Goal: Use online tool/utility: Utilize a website feature to perform a specific function

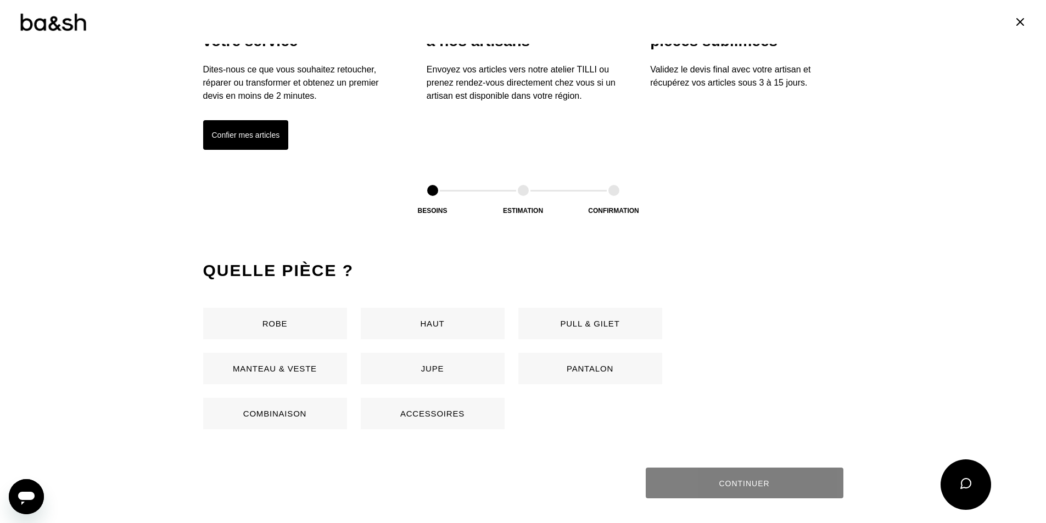
scroll to position [379, 0]
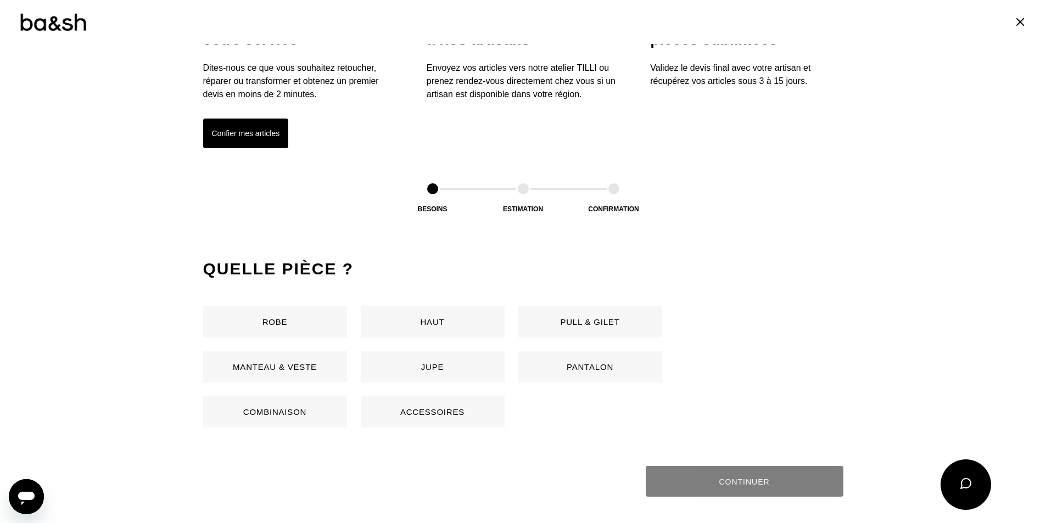
click at [281, 323] on button "Robe" at bounding box center [275, 321] width 144 height 31
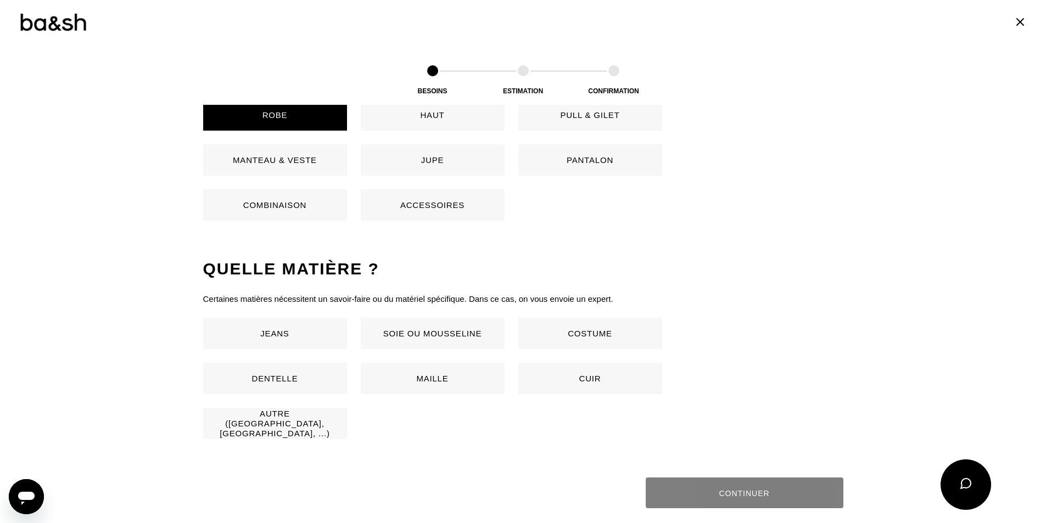
scroll to position [725, 0]
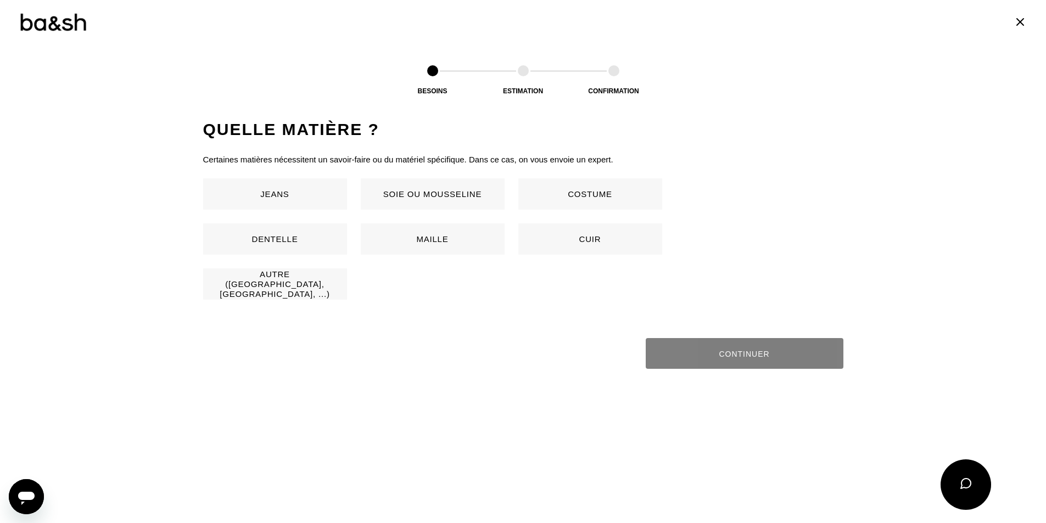
click at [422, 196] on button "Soie ou mousseline" at bounding box center [433, 193] width 144 height 31
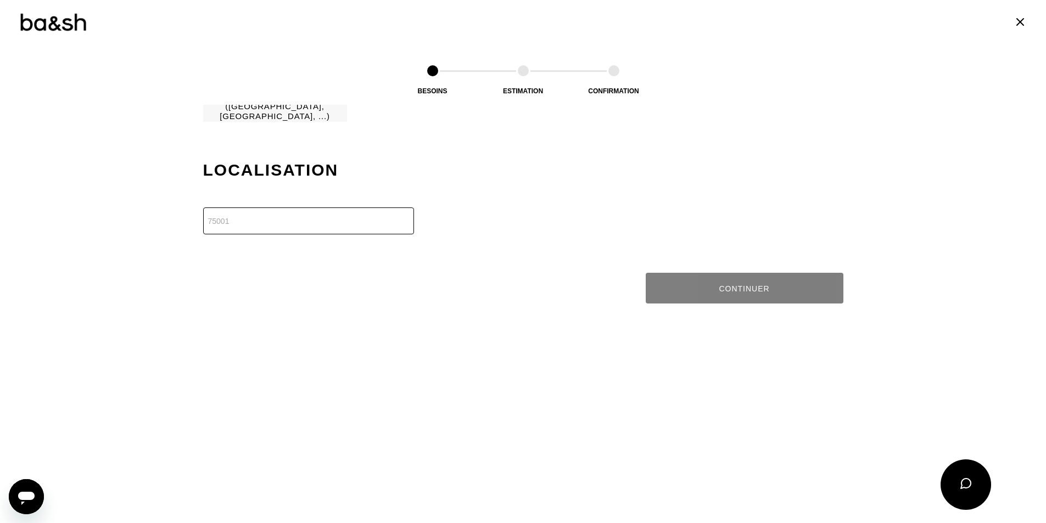
scroll to position [944, 0]
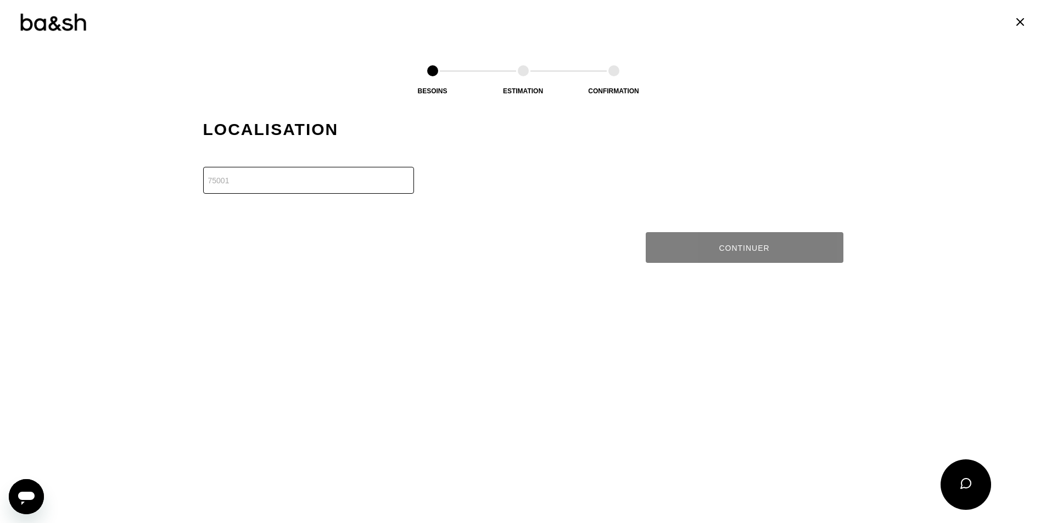
click at [329, 183] on input "number" at bounding box center [308, 180] width 211 height 27
type input "75116"
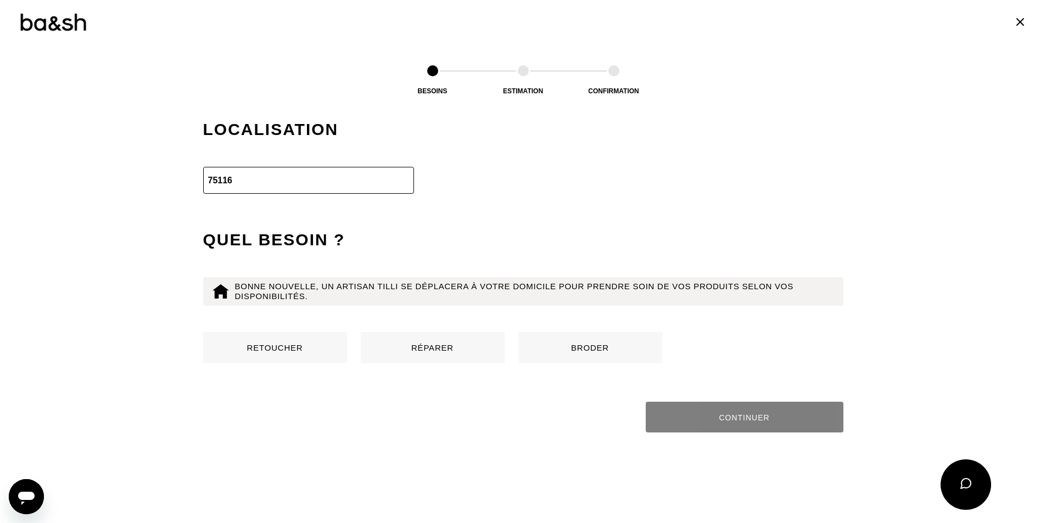
scroll to position [1056, 0]
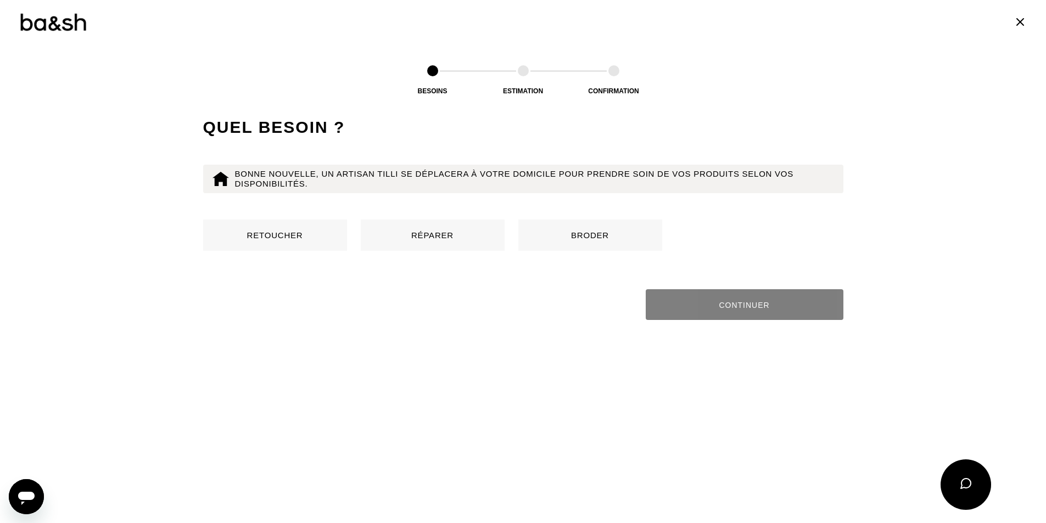
click at [278, 240] on button "Retoucher" at bounding box center [275, 235] width 144 height 31
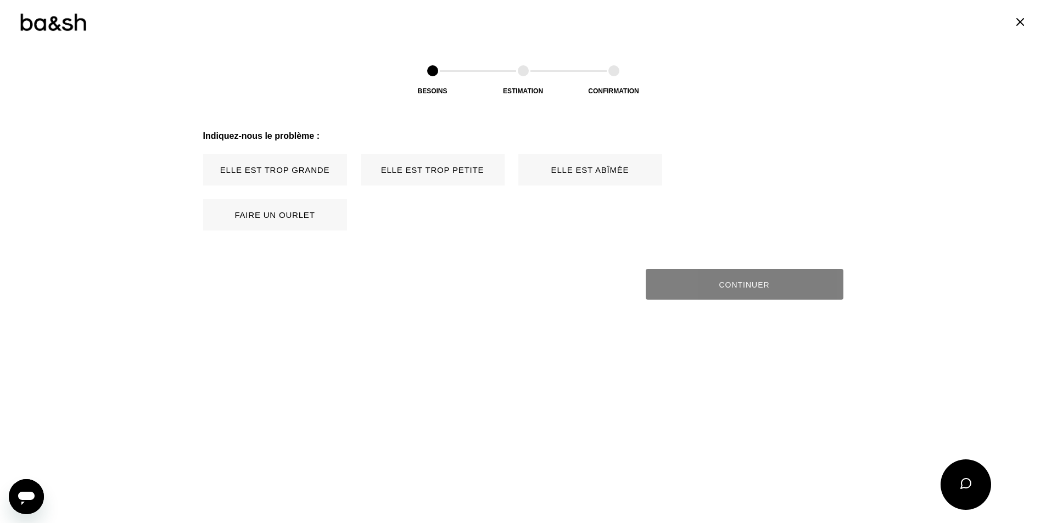
scroll to position [1226, 0]
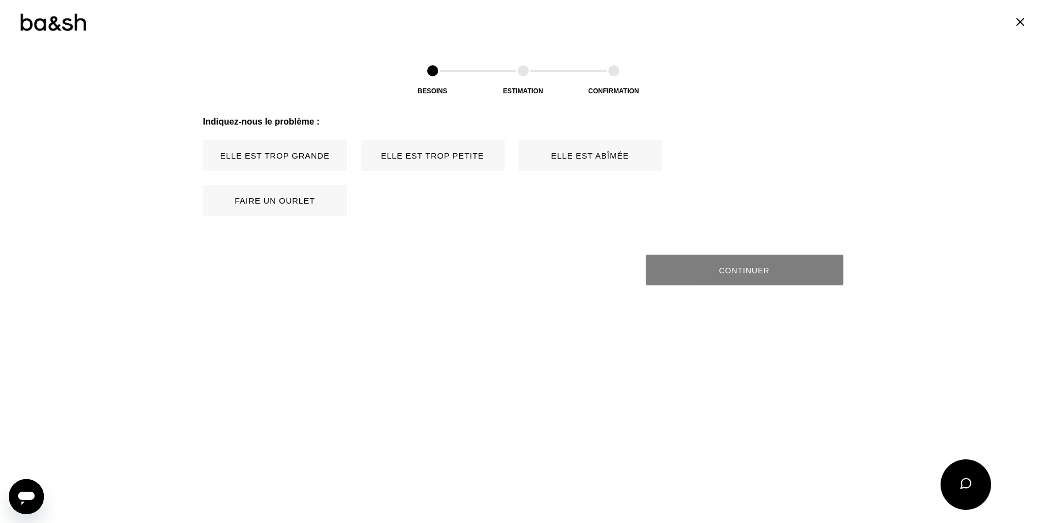
click at [291, 153] on button "Elle est trop grande" at bounding box center [275, 155] width 144 height 31
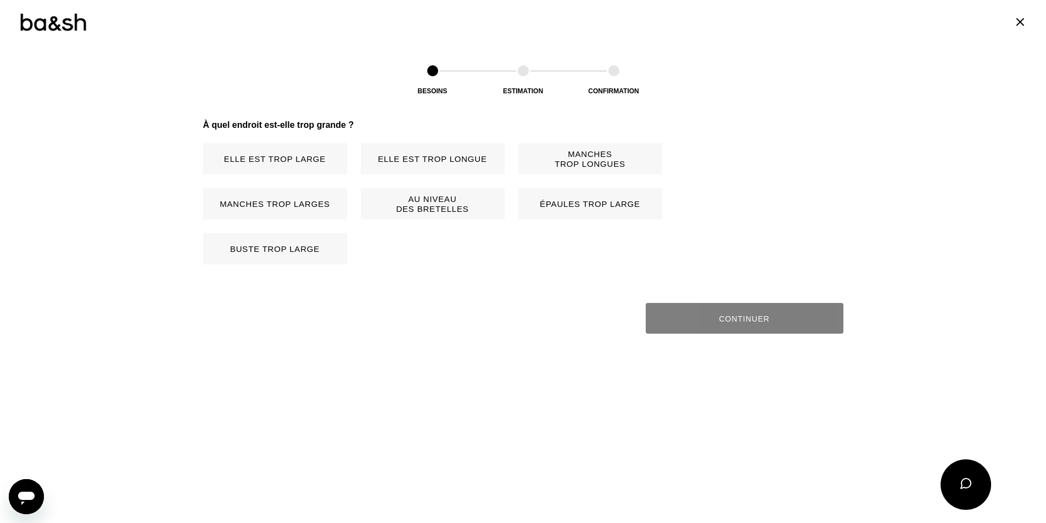
scroll to position [1361, 0]
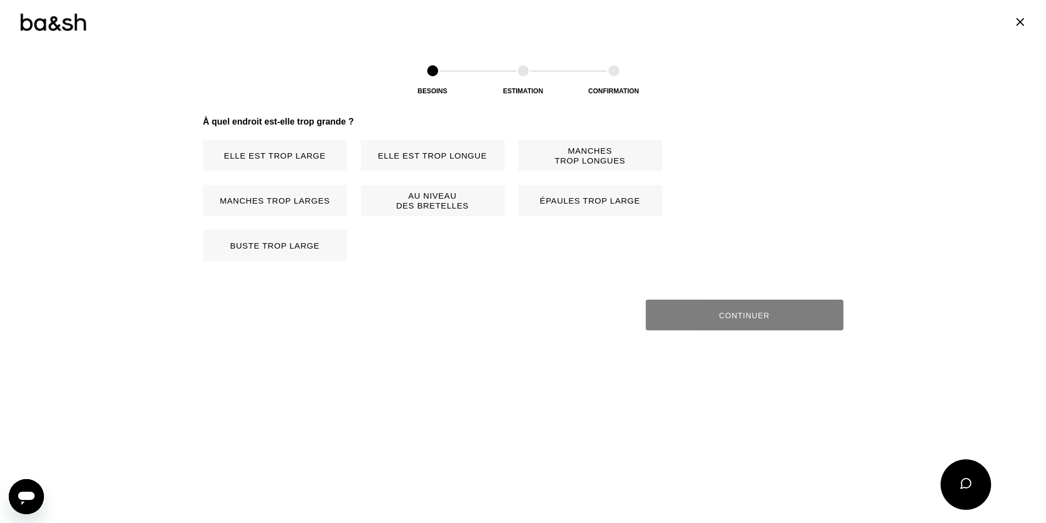
click at [600, 153] on button "Manches trop longues" at bounding box center [590, 155] width 144 height 31
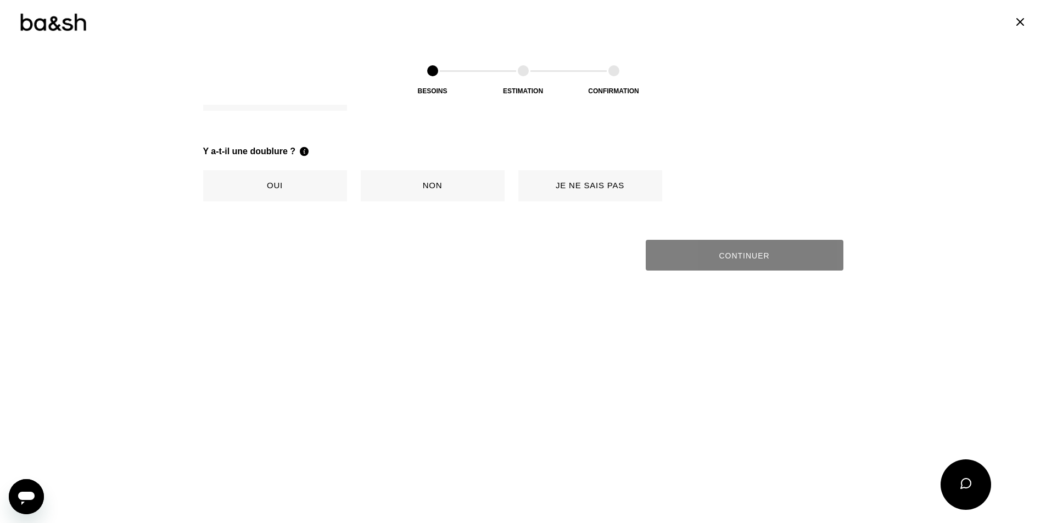
scroll to position [1541, 0]
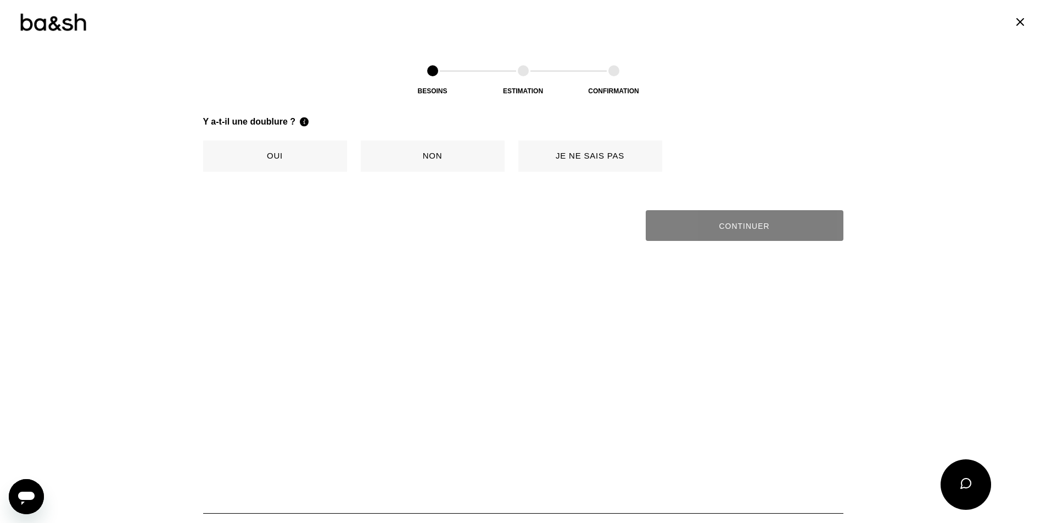
click at [273, 160] on button "Oui" at bounding box center [275, 156] width 144 height 31
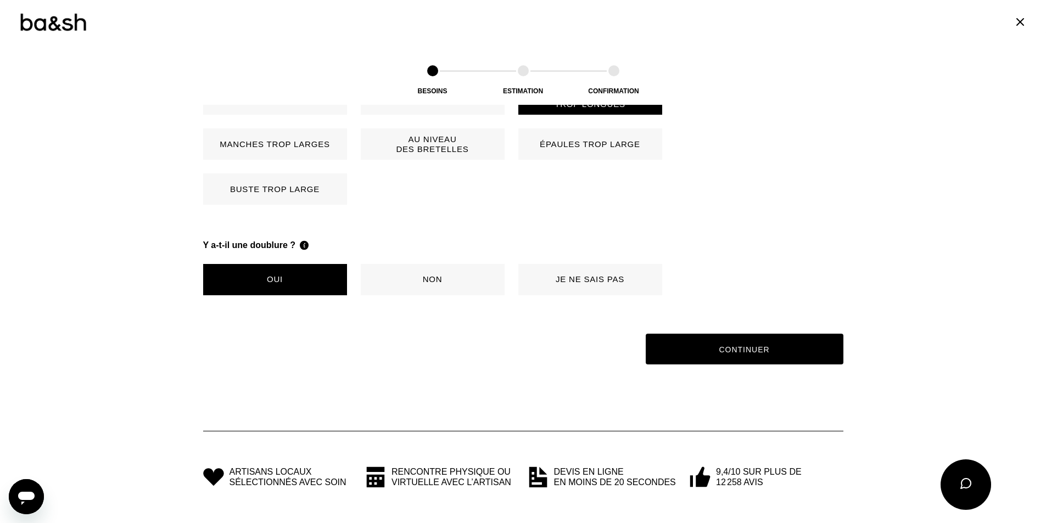
scroll to position [1418, 0]
click at [793, 345] on button "Continuer" at bounding box center [744, 349] width 204 height 32
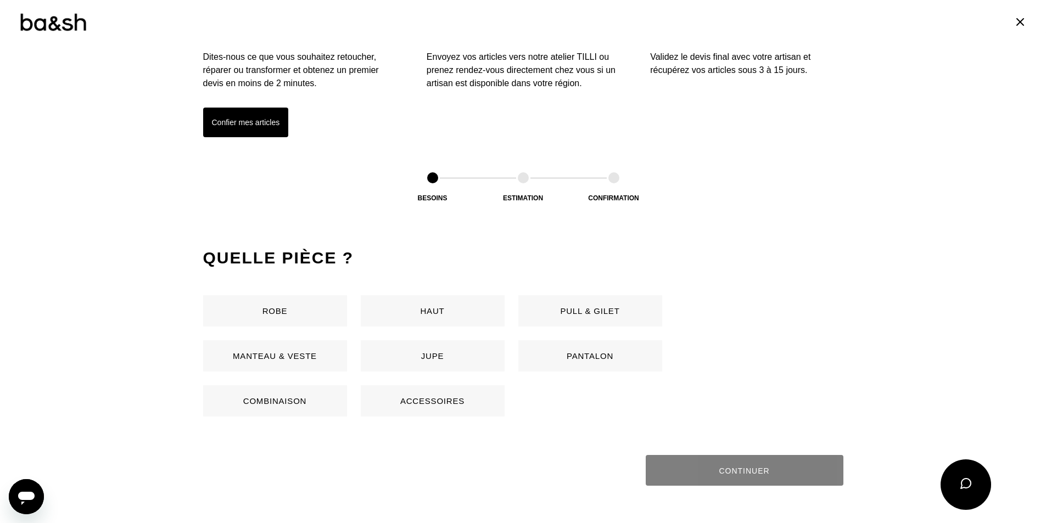
scroll to position [391, 0]
click at [300, 313] on button "Robe" at bounding box center [275, 309] width 144 height 31
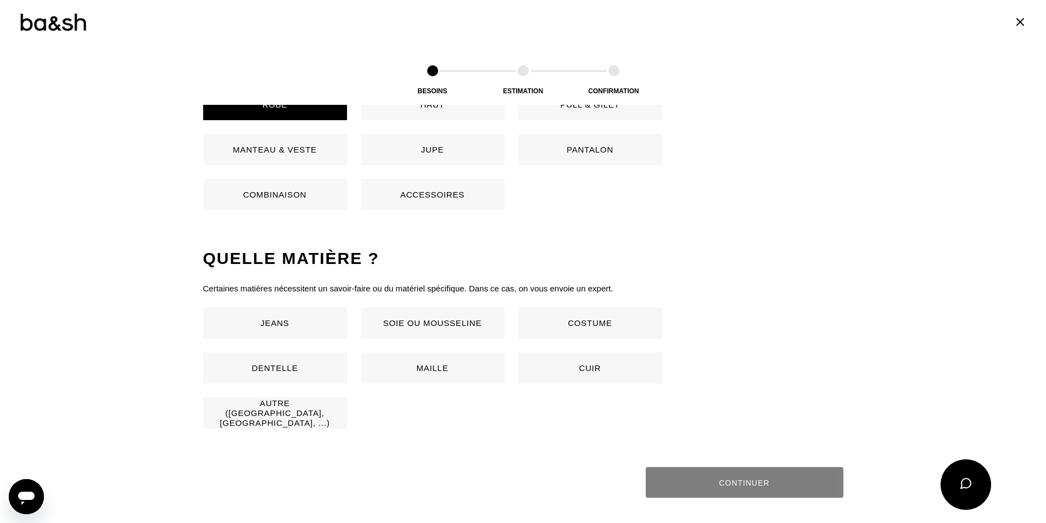
scroll to position [725, 0]
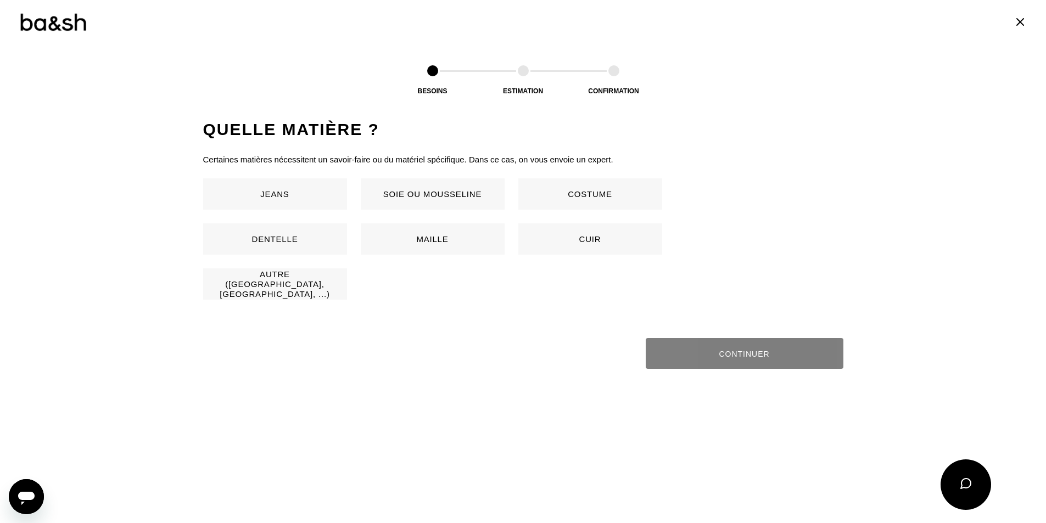
click at [560, 243] on button "Cuir" at bounding box center [590, 238] width 144 height 31
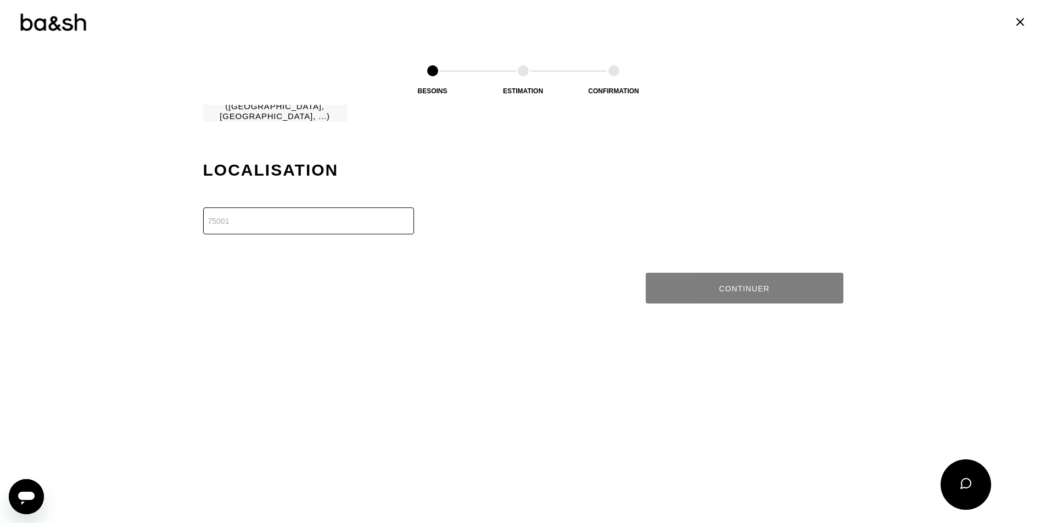
scroll to position [944, 0]
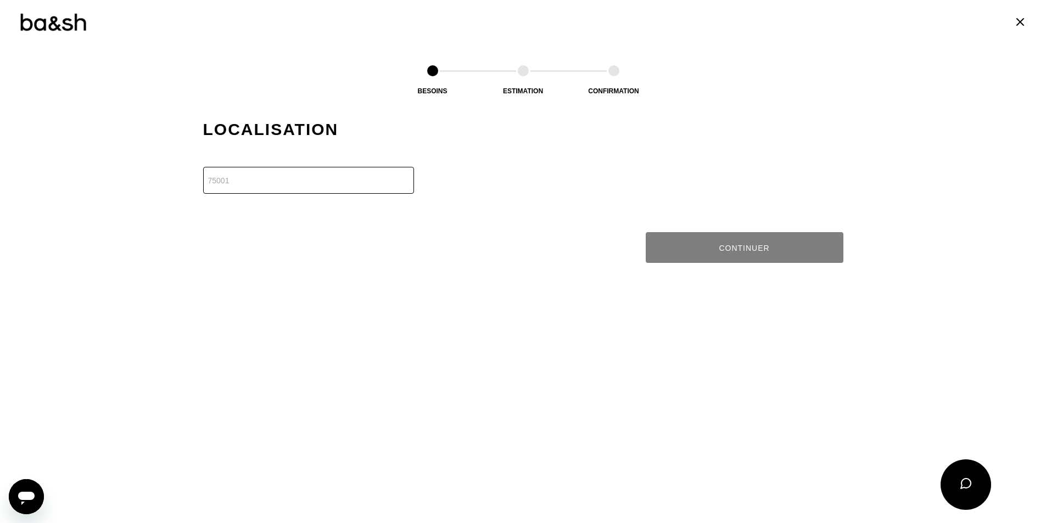
click at [320, 184] on input "number" at bounding box center [308, 180] width 211 height 27
type input "75116"
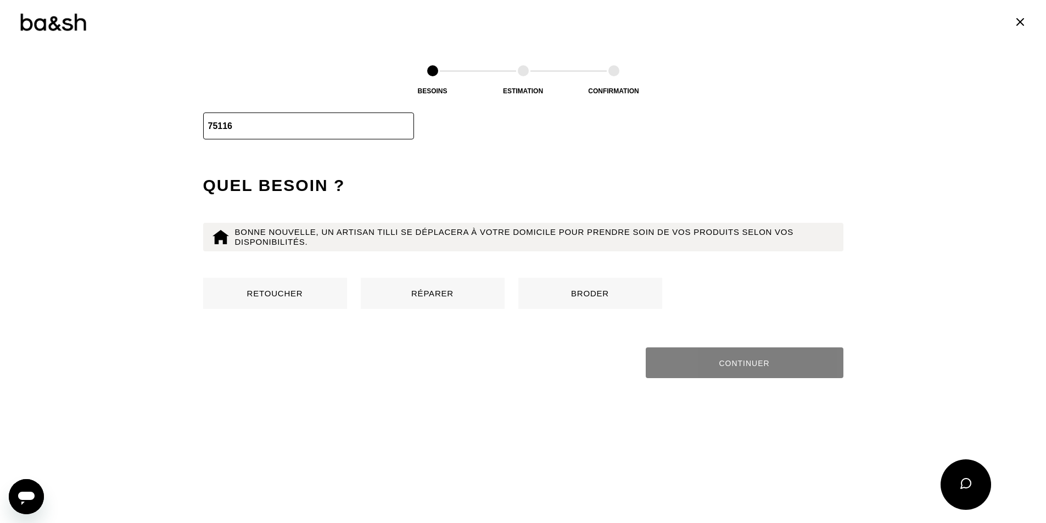
scroll to position [1056, 0]
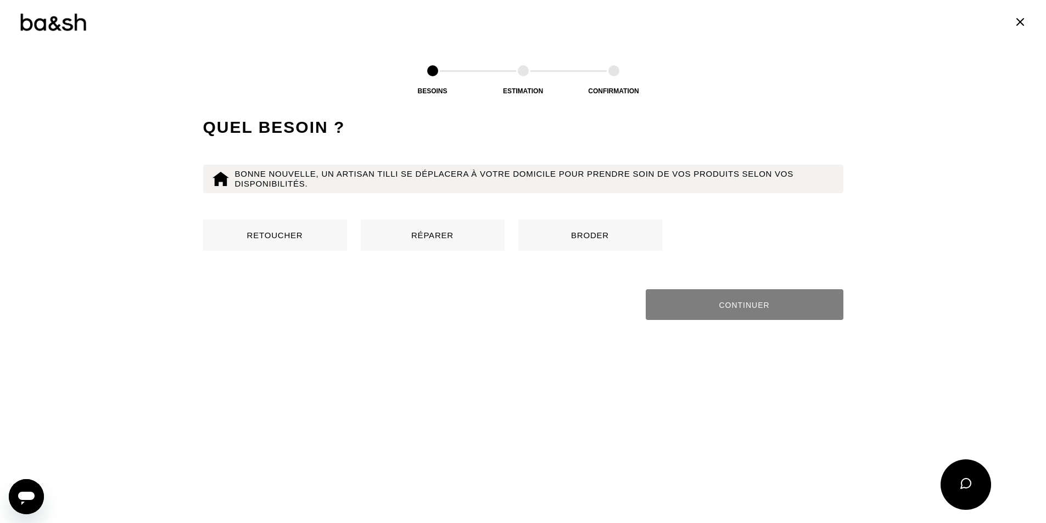
click at [428, 233] on button "Réparer" at bounding box center [433, 235] width 144 height 31
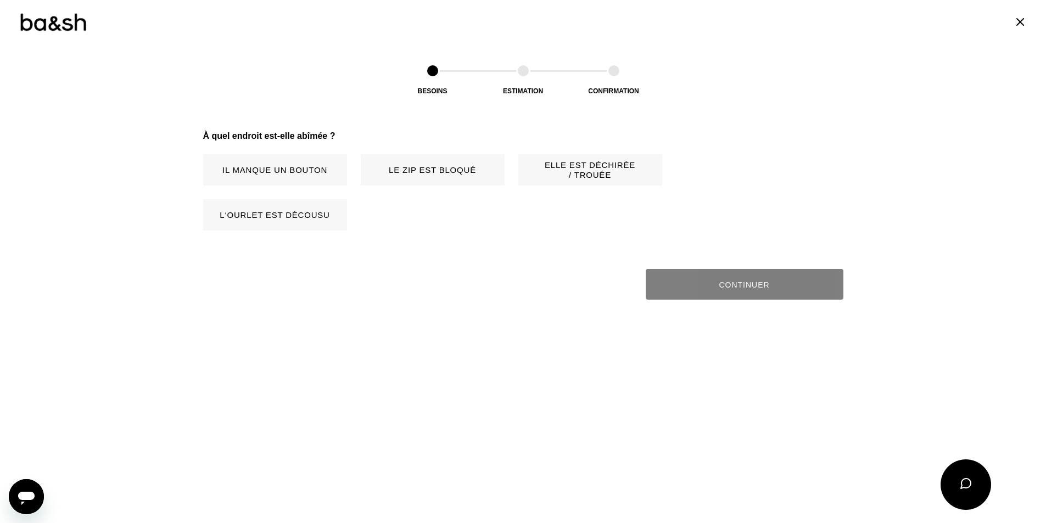
scroll to position [1226, 0]
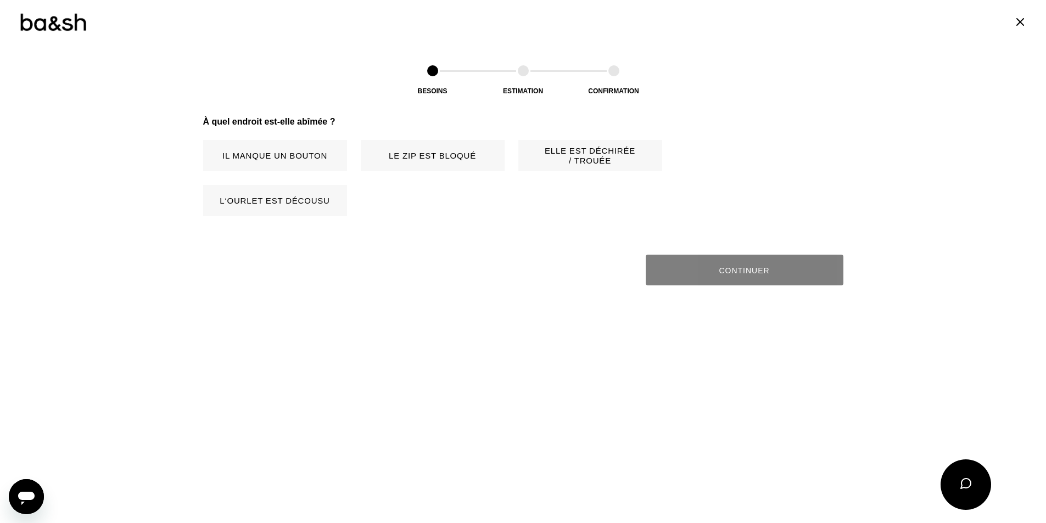
click at [573, 153] on button "Elle est déchirée / trouée" at bounding box center [590, 155] width 144 height 31
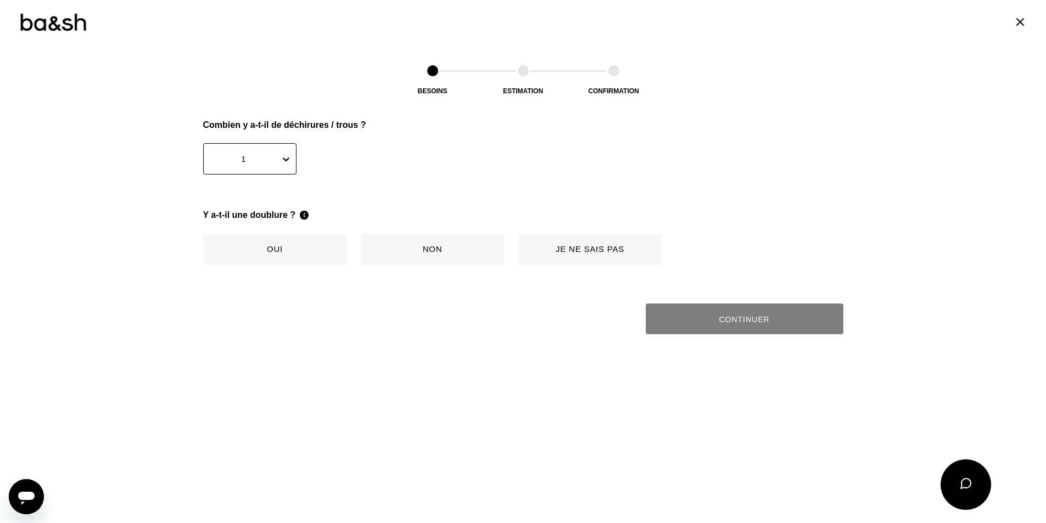
scroll to position [1361, 0]
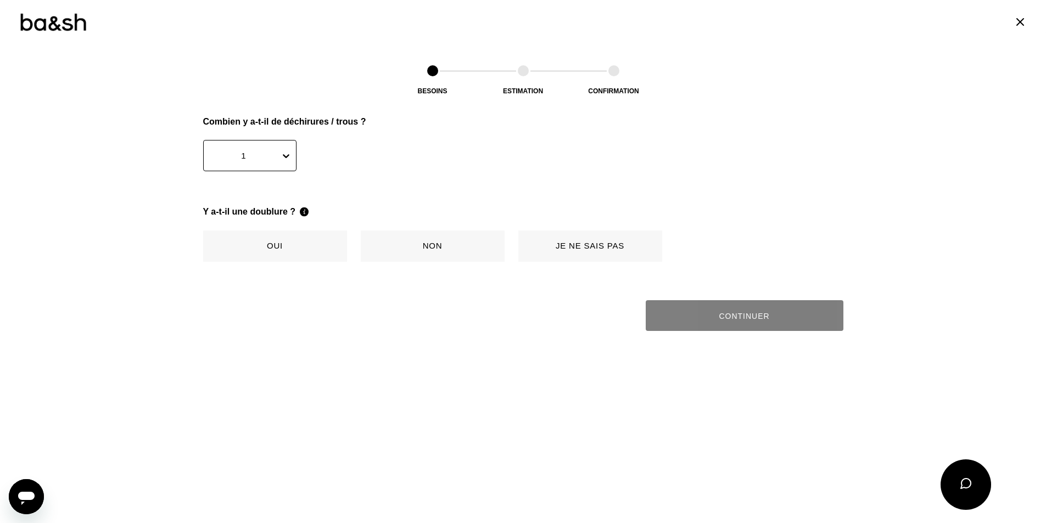
click at [261, 245] on button "Oui" at bounding box center [275, 246] width 144 height 31
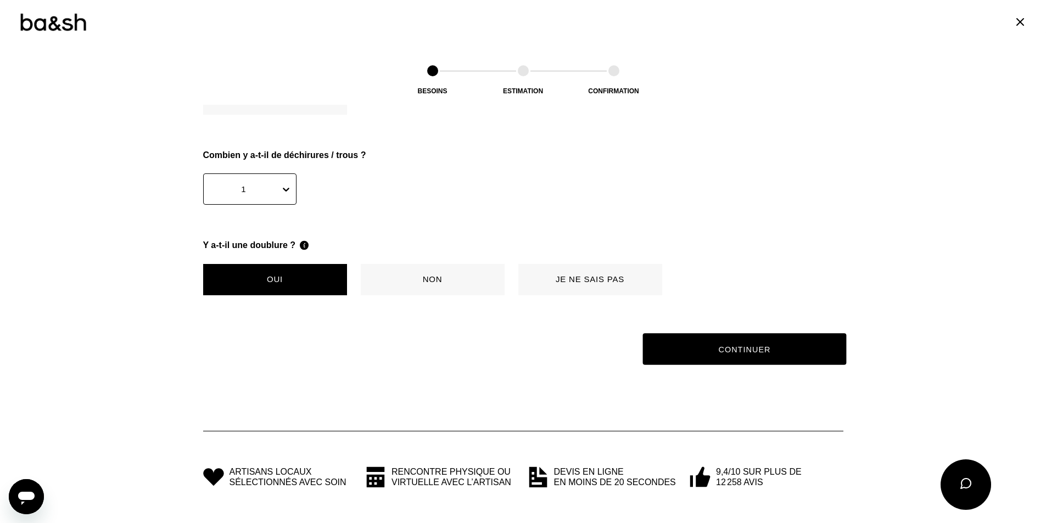
scroll to position [1328, 0]
click at [799, 338] on button "Continuer" at bounding box center [744, 349] width 204 height 32
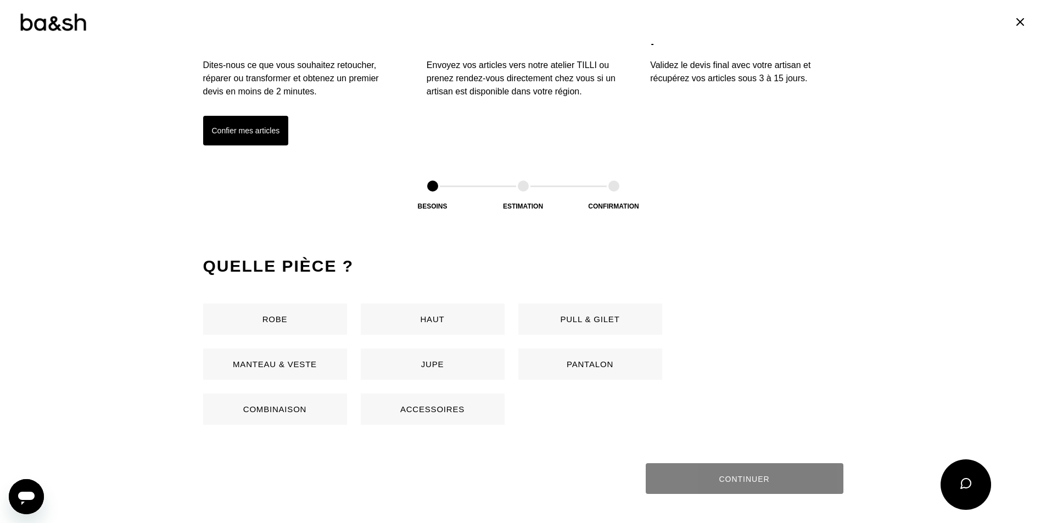
scroll to position [384, 0]
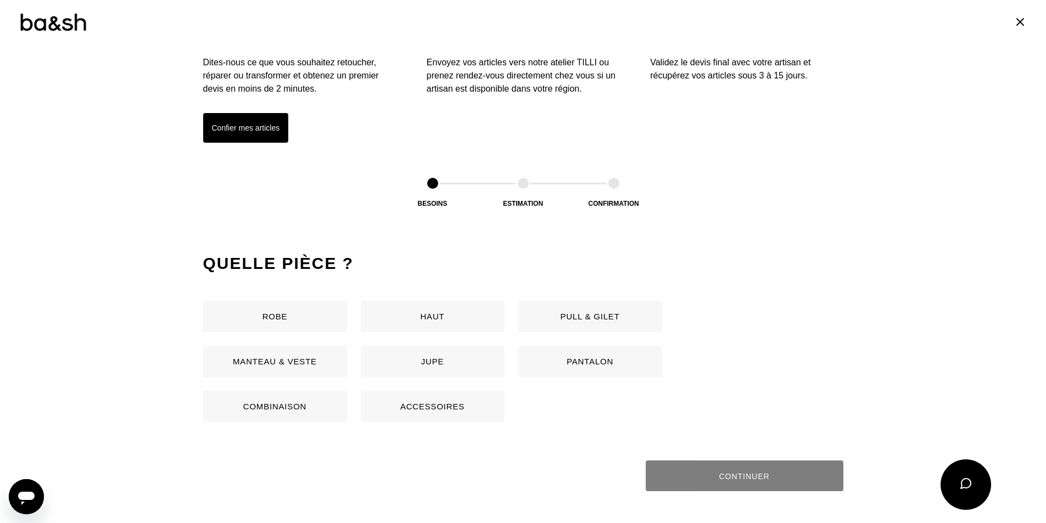
click at [293, 356] on button "Manteau & Veste" at bounding box center [275, 361] width 144 height 31
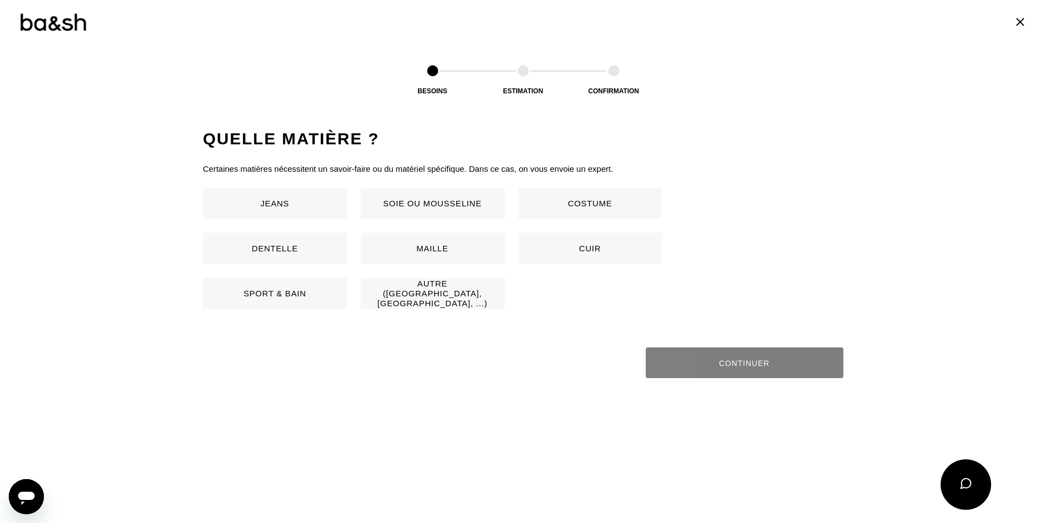
scroll to position [725, 0]
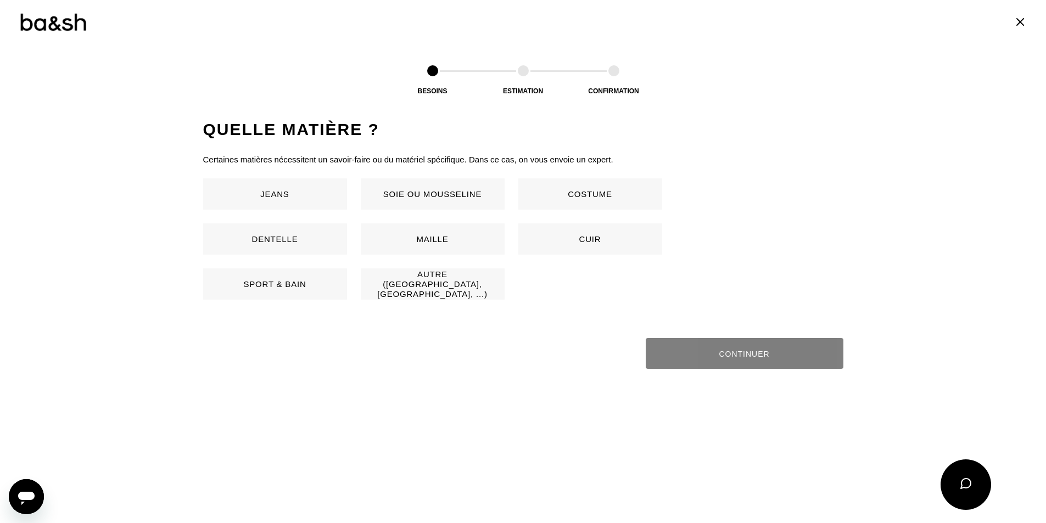
click at [605, 233] on button "Cuir" at bounding box center [590, 238] width 144 height 31
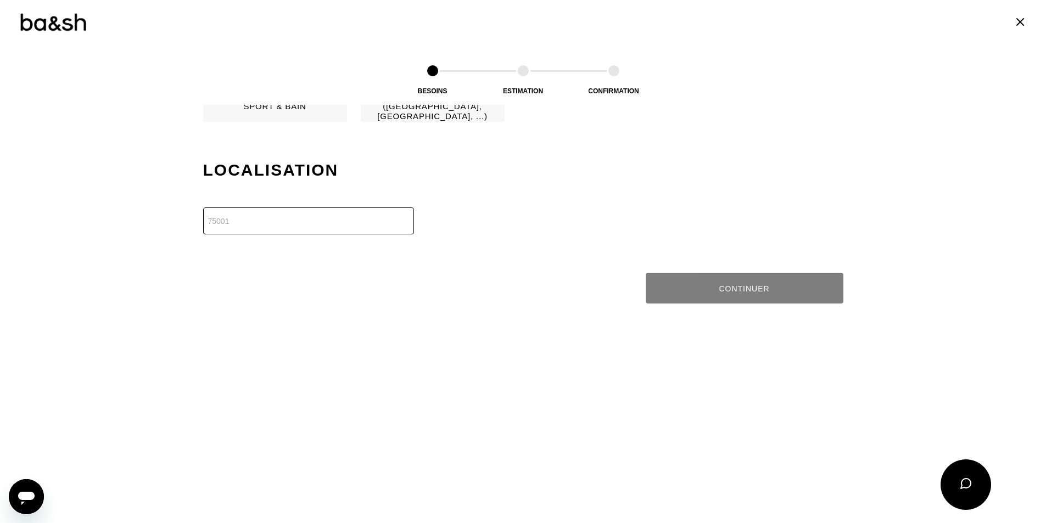
scroll to position [944, 0]
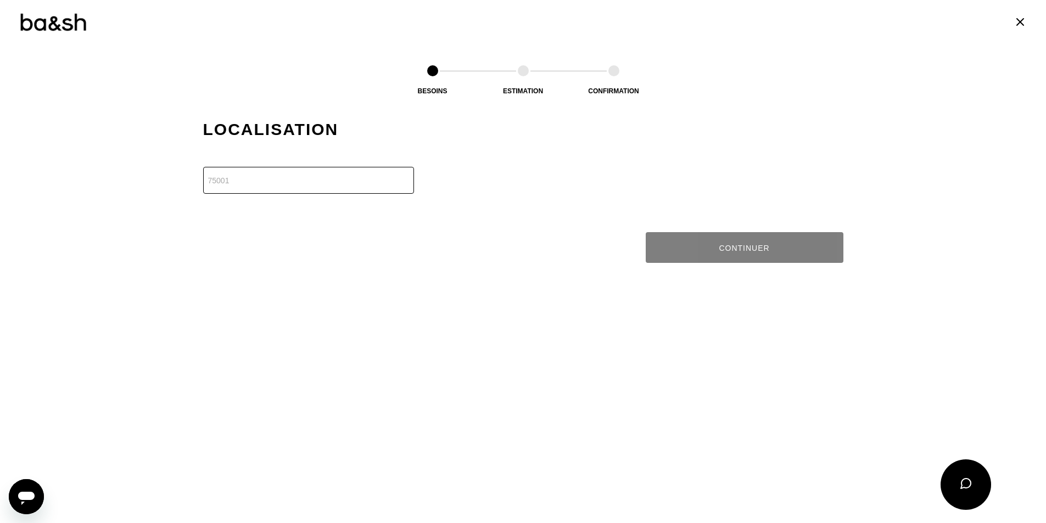
click at [382, 193] on input "number" at bounding box center [308, 180] width 211 height 27
type input "75017"
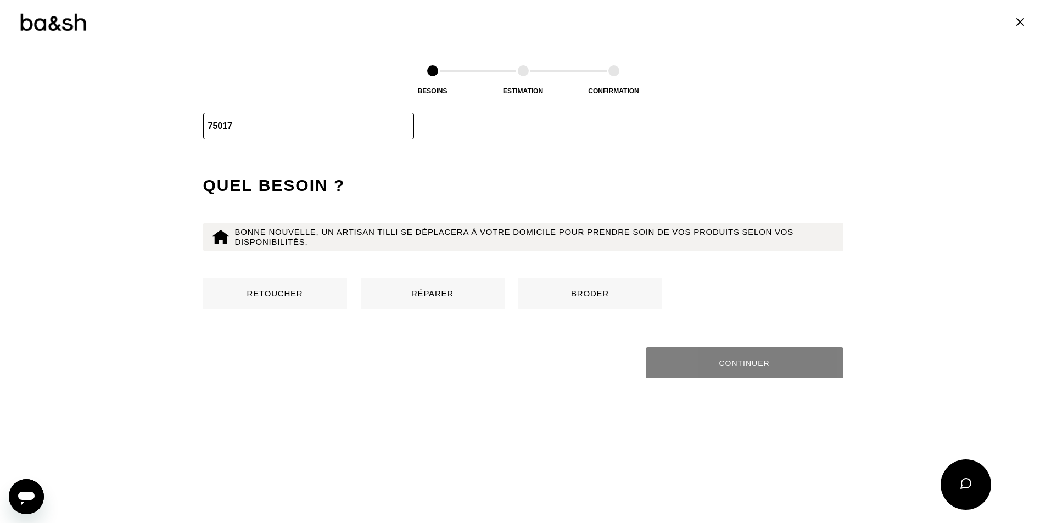
scroll to position [1056, 0]
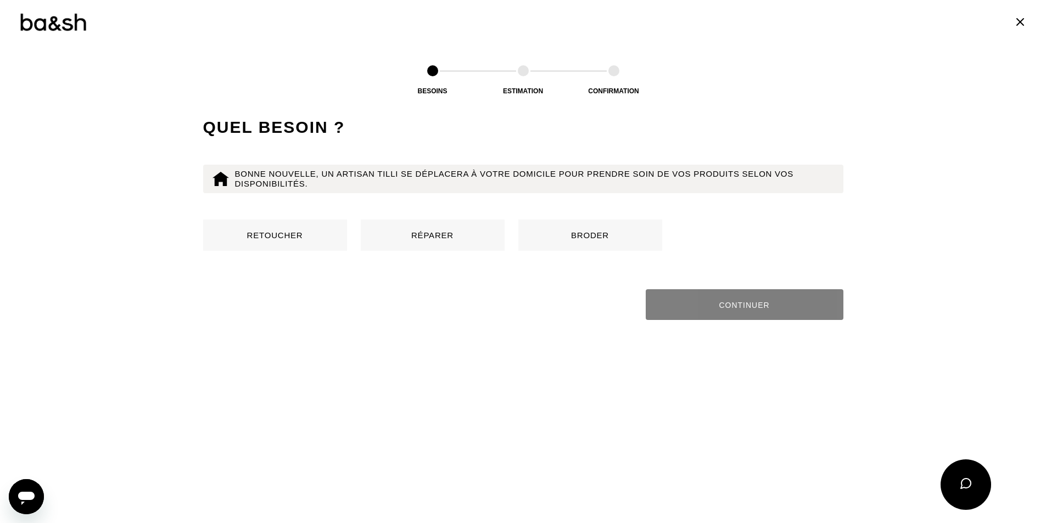
click at [415, 233] on button "Réparer" at bounding box center [433, 235] width 144 height 31
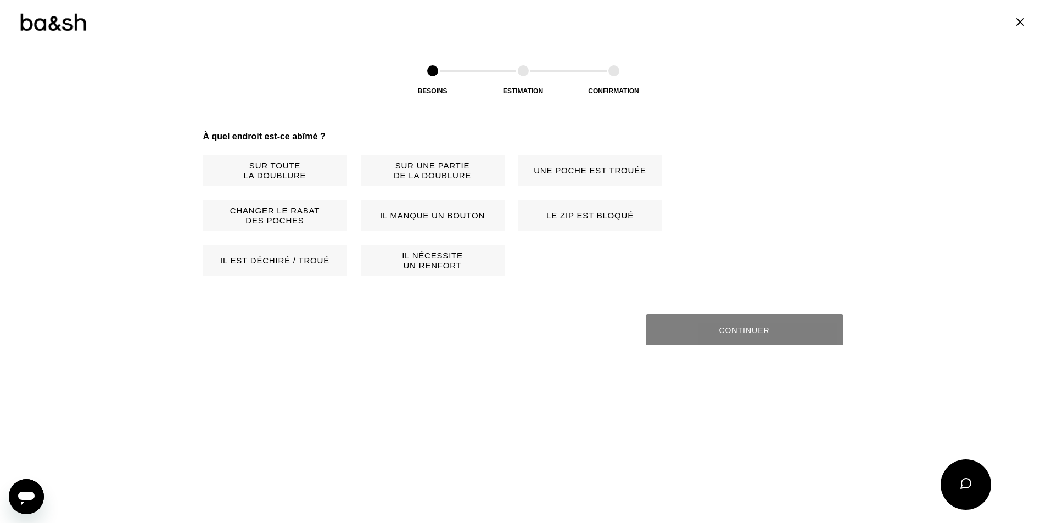
scroll to position [1226, 0]
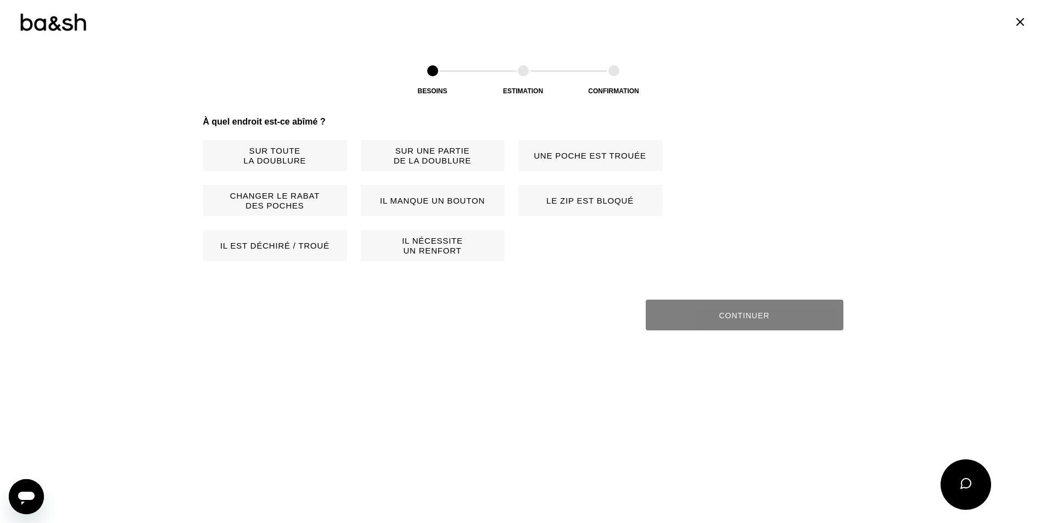
click at [50, 27] on img at bounding box center [53, 22] width 68 height 20
